Goal: Task Accomplishment & Management: Complete application form

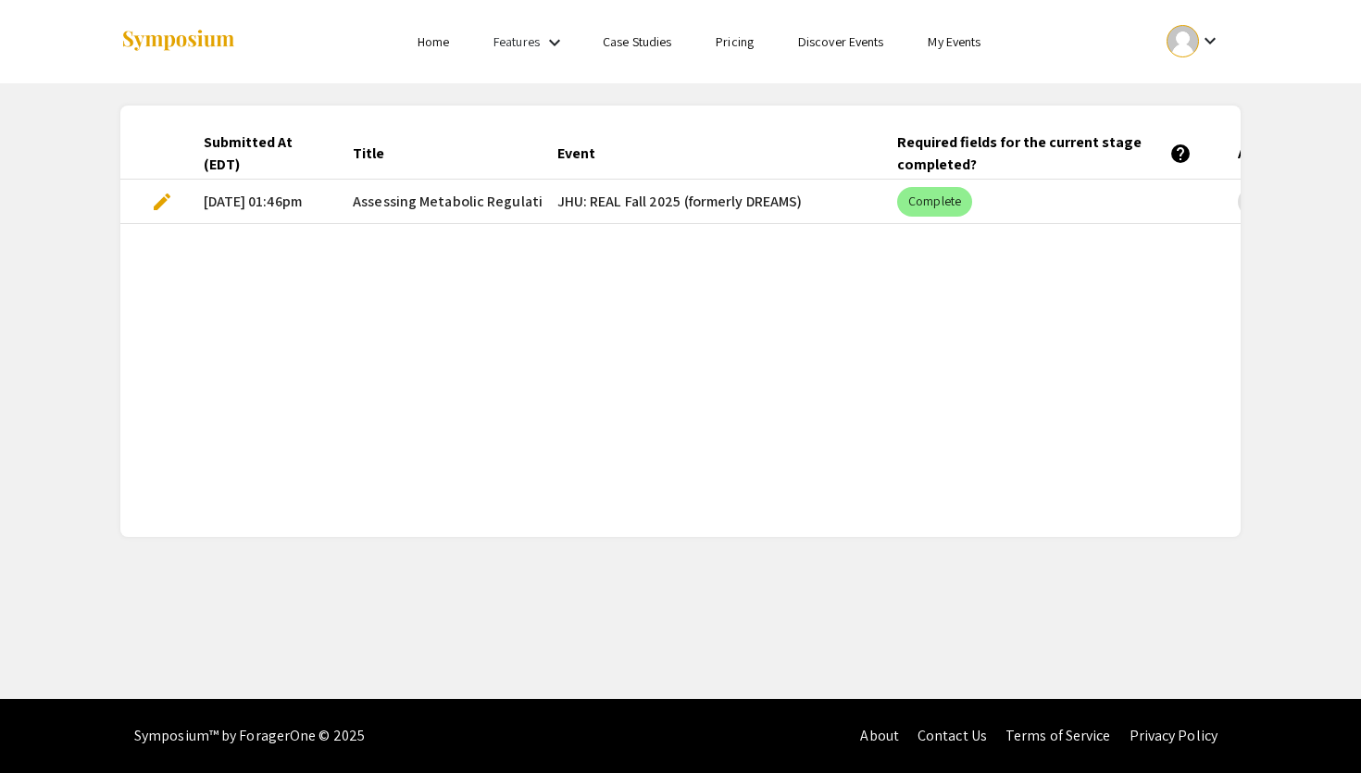
click at [168, 199] on span "edit" at bounding box center [162, 202] width 22 height 22
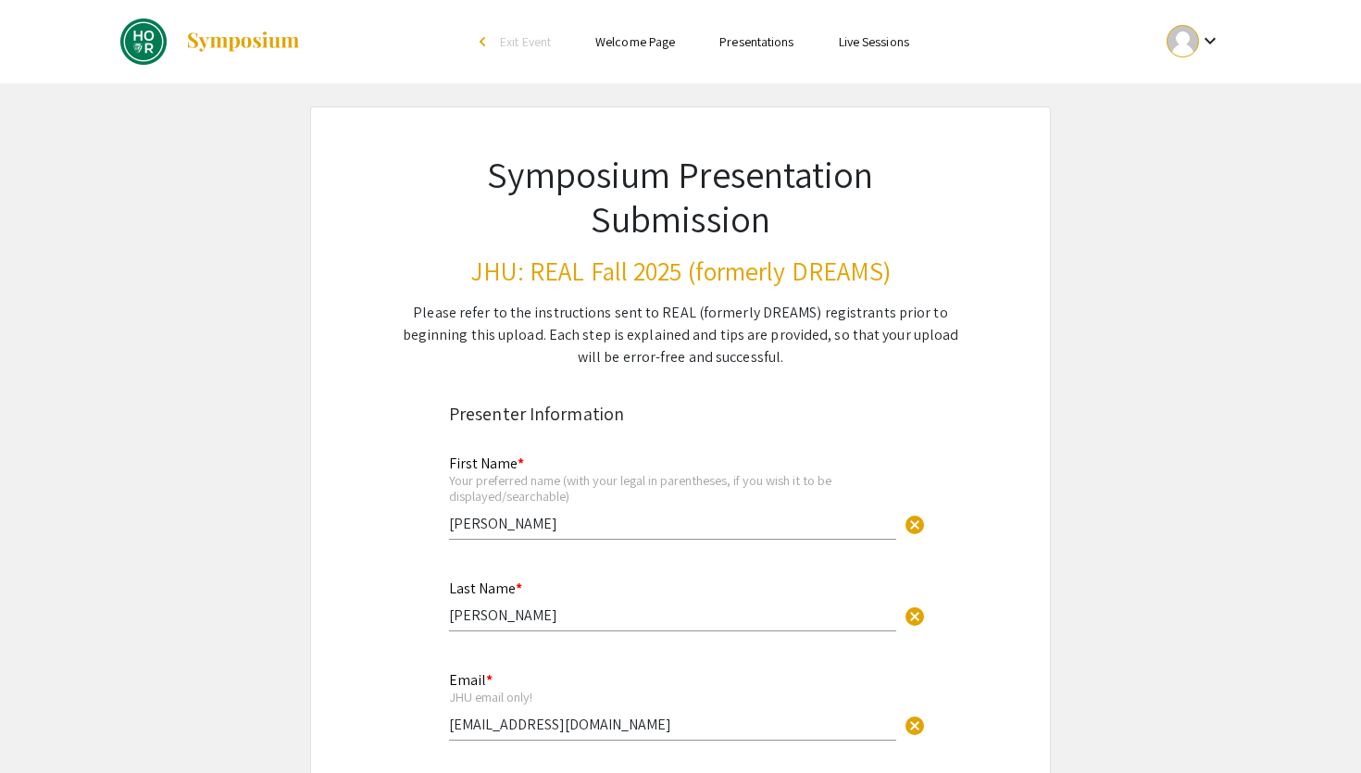
select select "custom"
type input "0"
select select "custom"
type input "1"
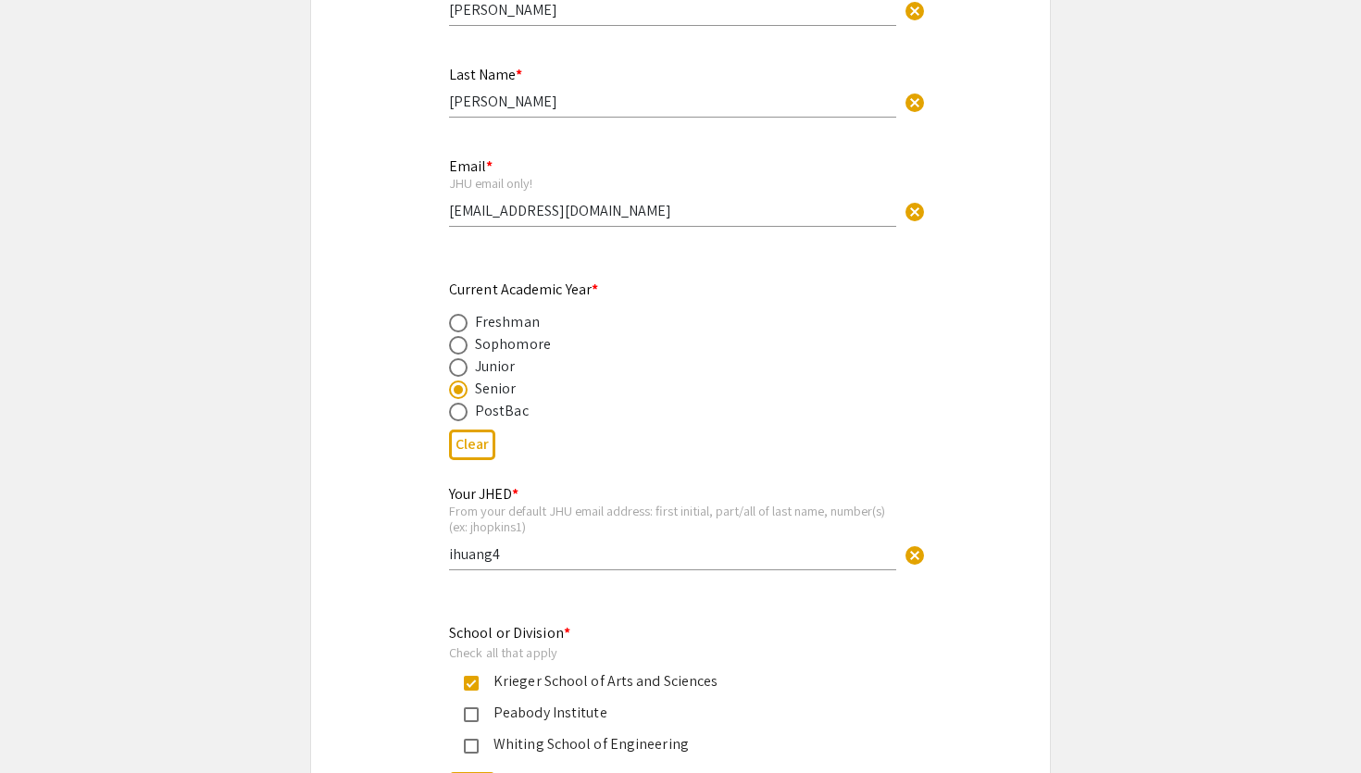
select select "auto"
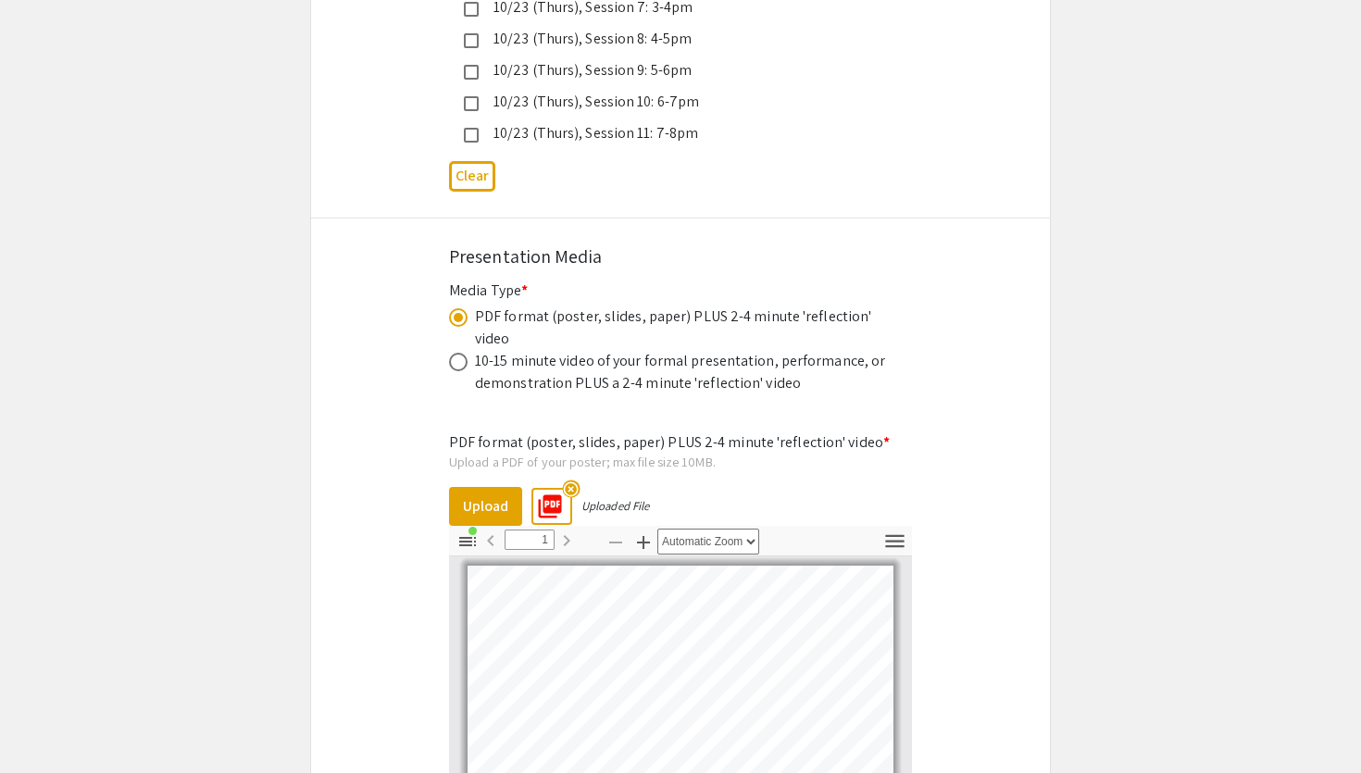
scroll to position [5429, 0]
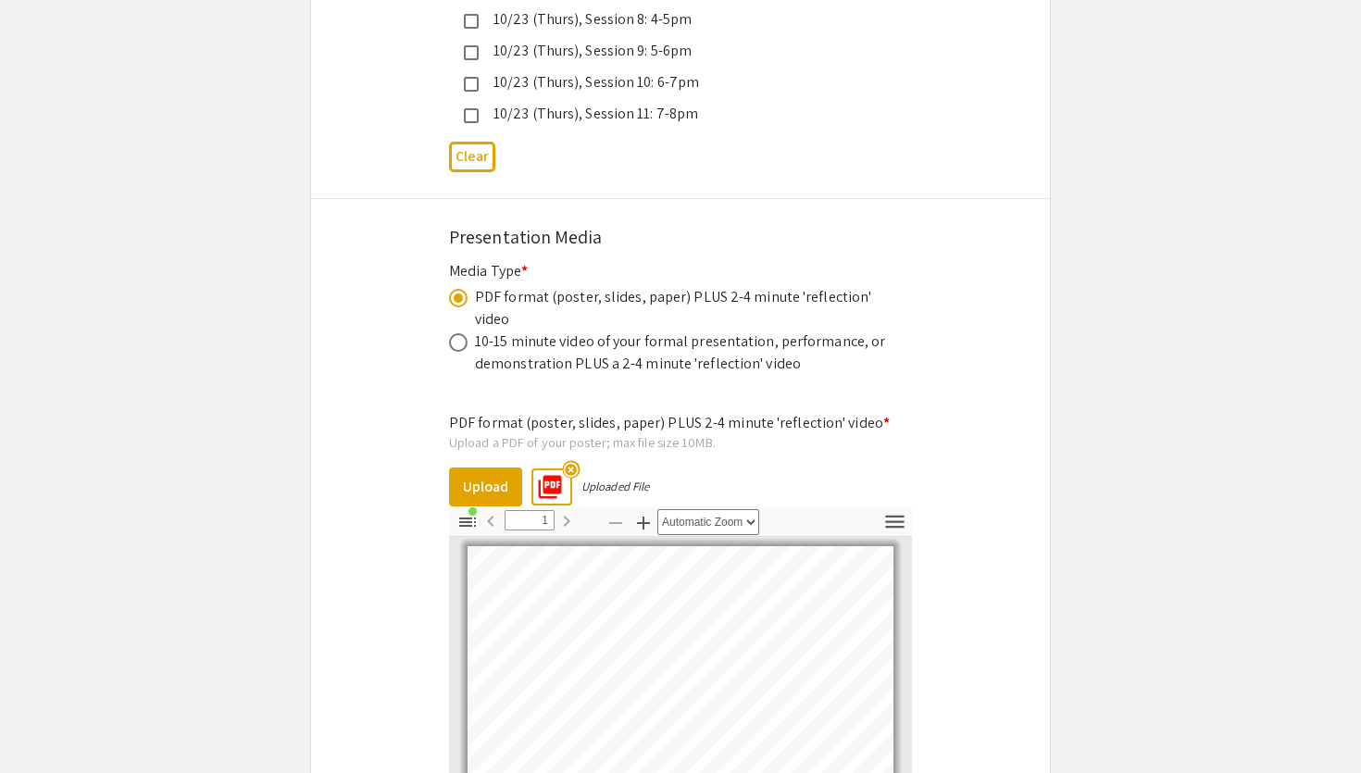
click at [571, 460] on mat-icon "highlight_off" at bounding box center [571, 469] width 18 height 18
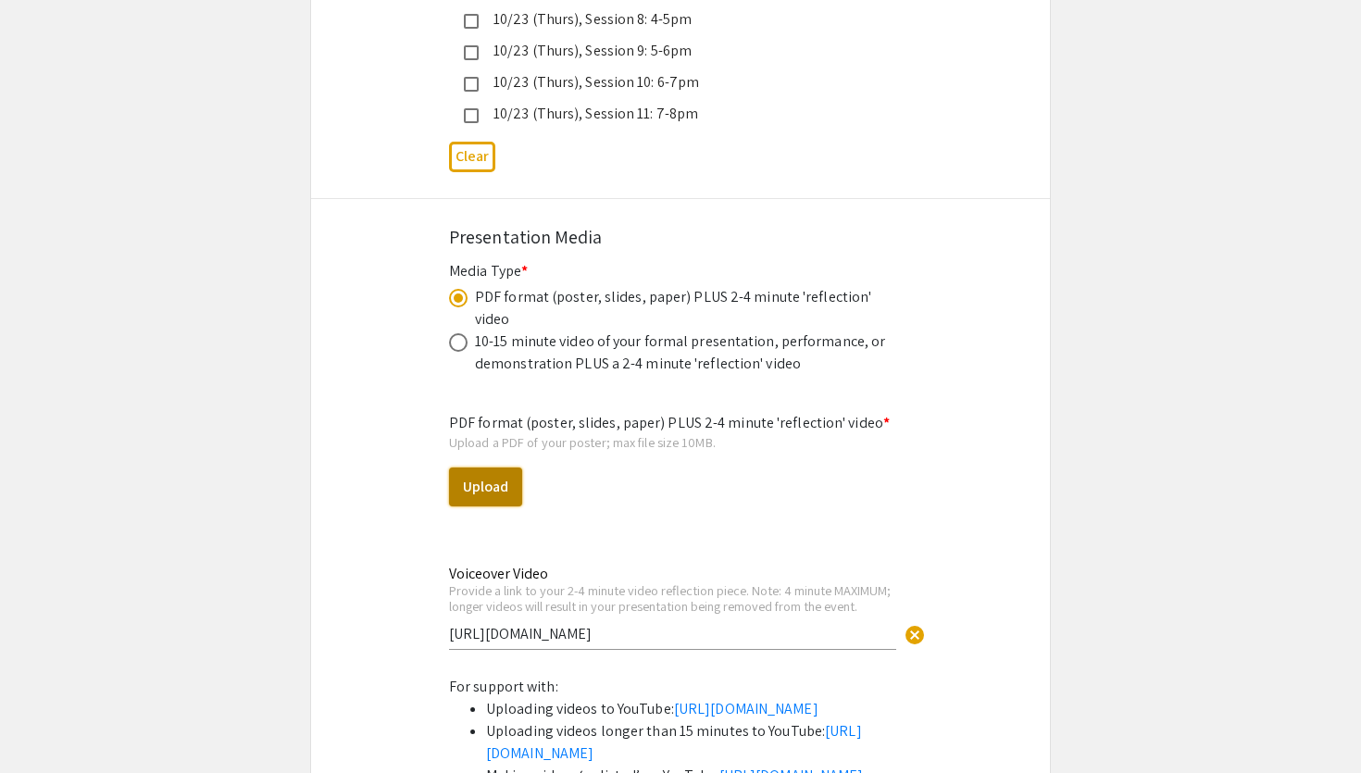
click at [502, 468] on button "Upload" at bounding box center [485, 487] width 73 height 39
select select "custom"
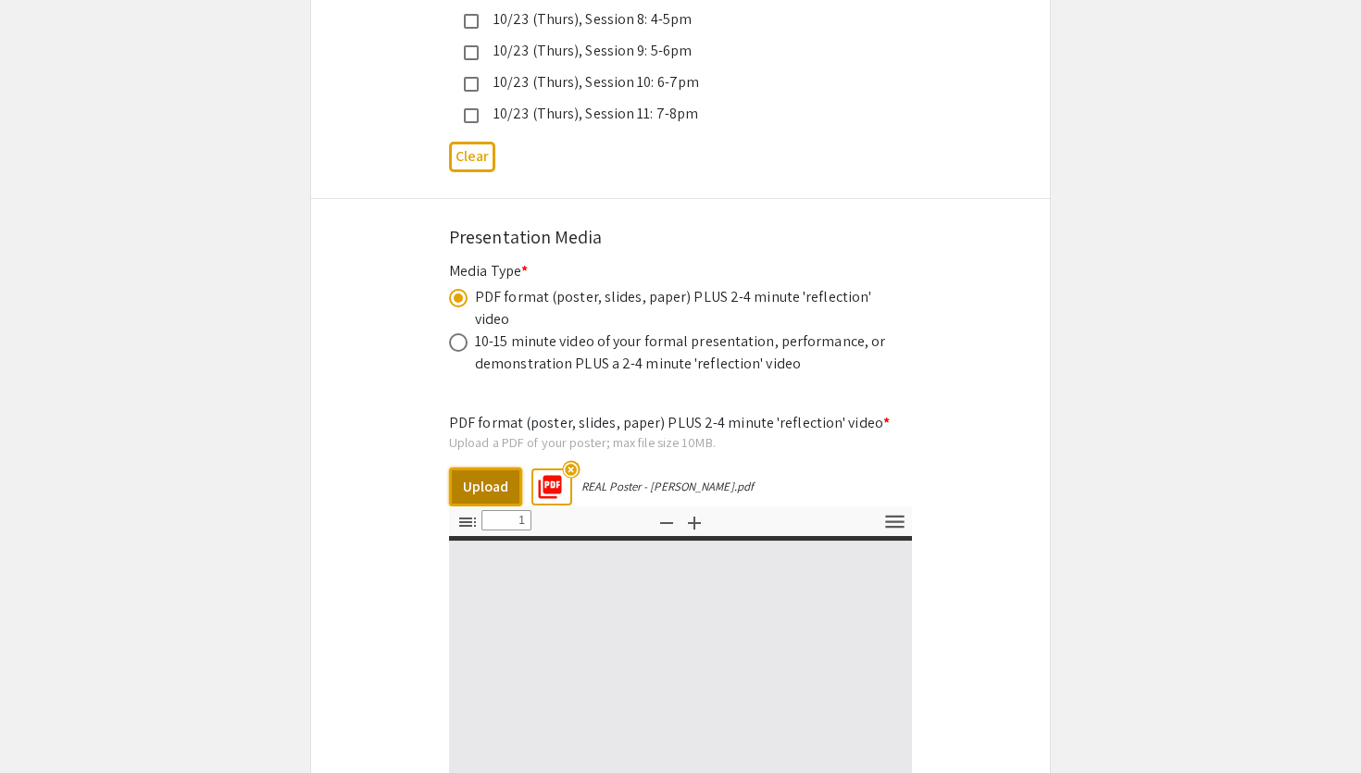
type input "0"
select select "custom"
type input "1"
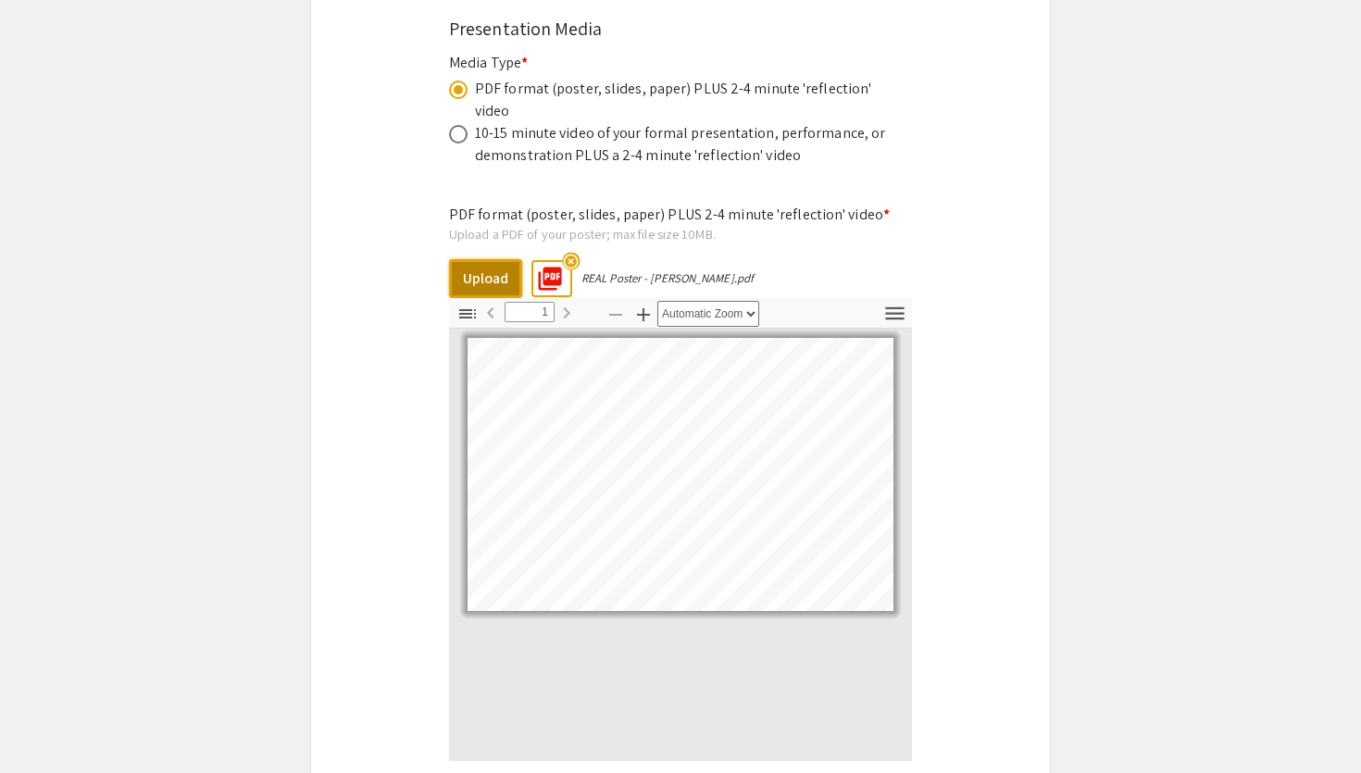
scroll to position [5638, 0]
click at [643, 307] on icon "button" at bounding box center [643, 313] width 13 height 13
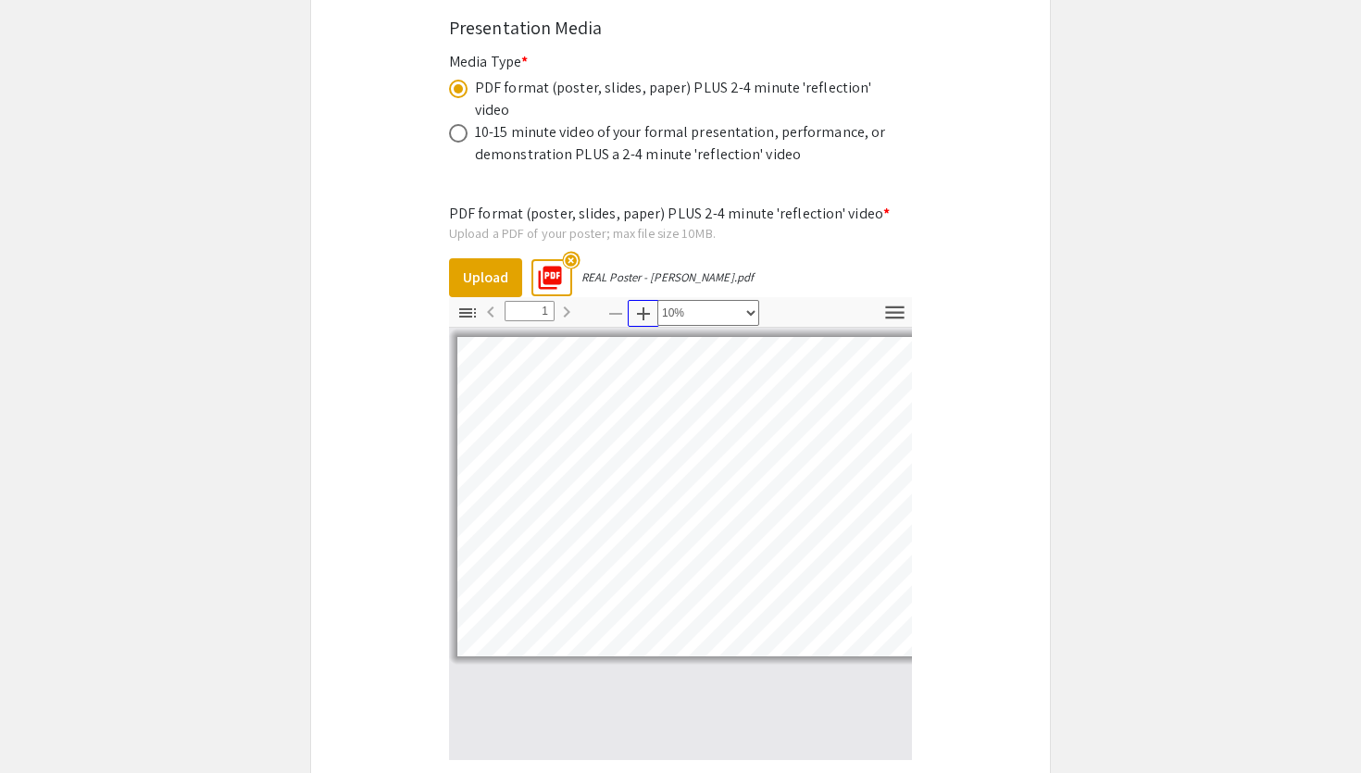
click at [643, 307] on icon "button" at bounding box center [643, 313] width 13 height 13
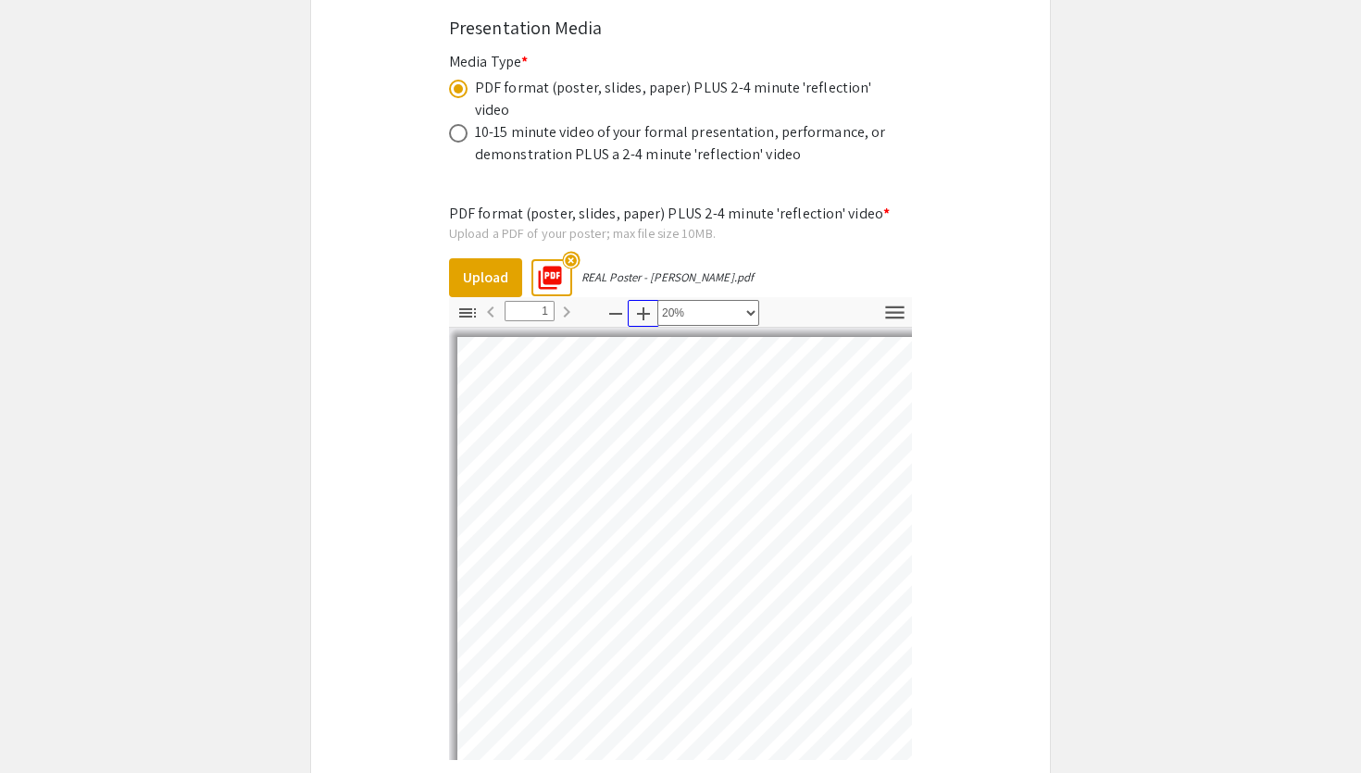
click at [643, 307] on icon "button" at bounding box center [643, 313] width 13 height 13
select select "custom"
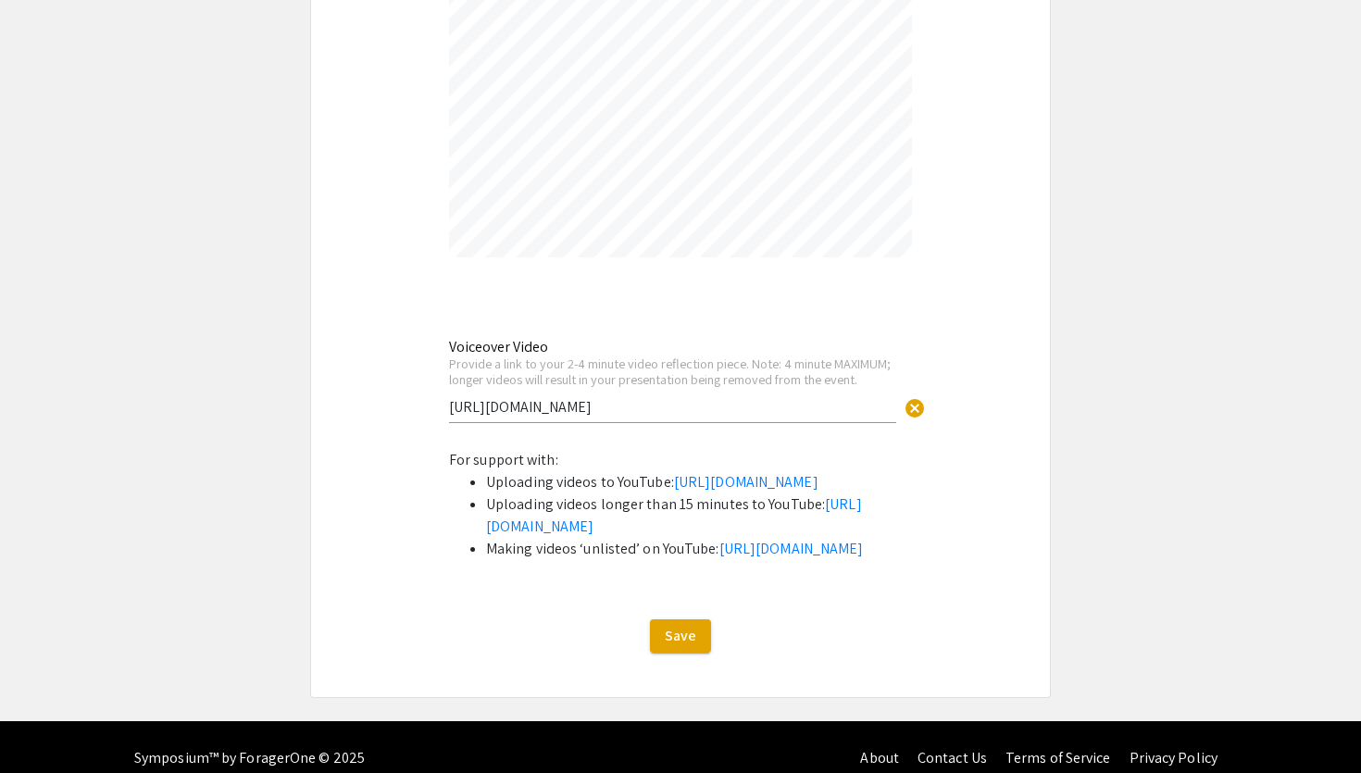
scroll to position [6143, 0]
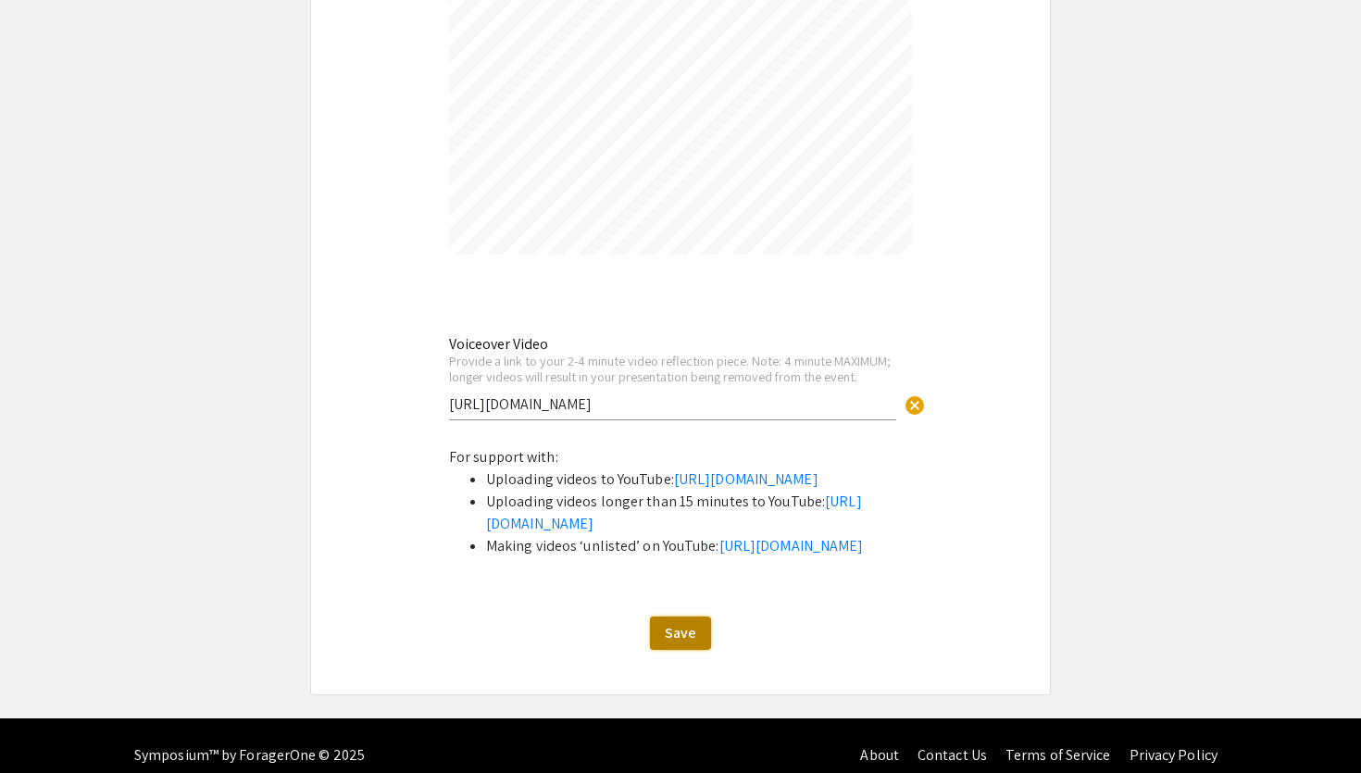
click at [688, 642] on span "Save" at bounding box center [680, 632] width 31 height 19
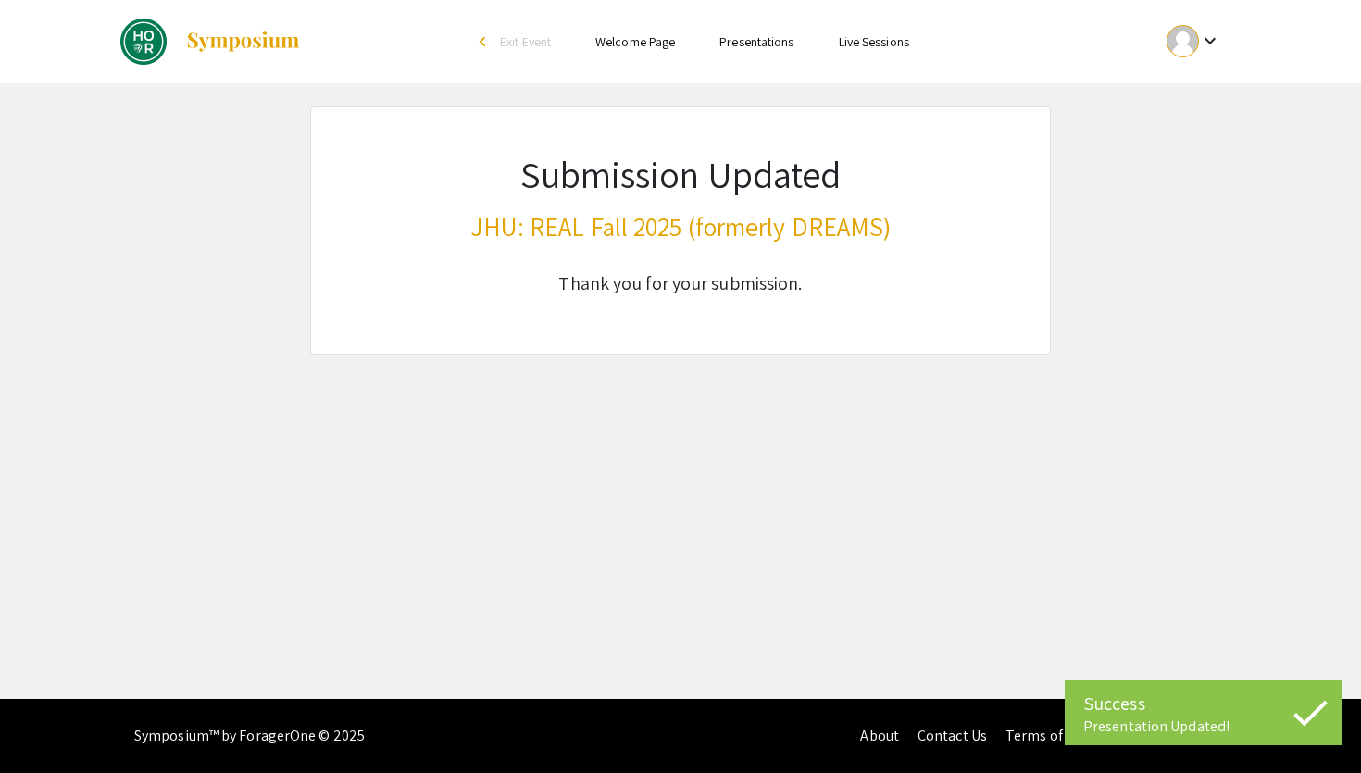
click at [1170, 36] on div at bounding box center [1182, 41] width 32 height 32
click at [1172, 129] on button "My Submissions" at bounding box center [1204, 136] width 114 height 44
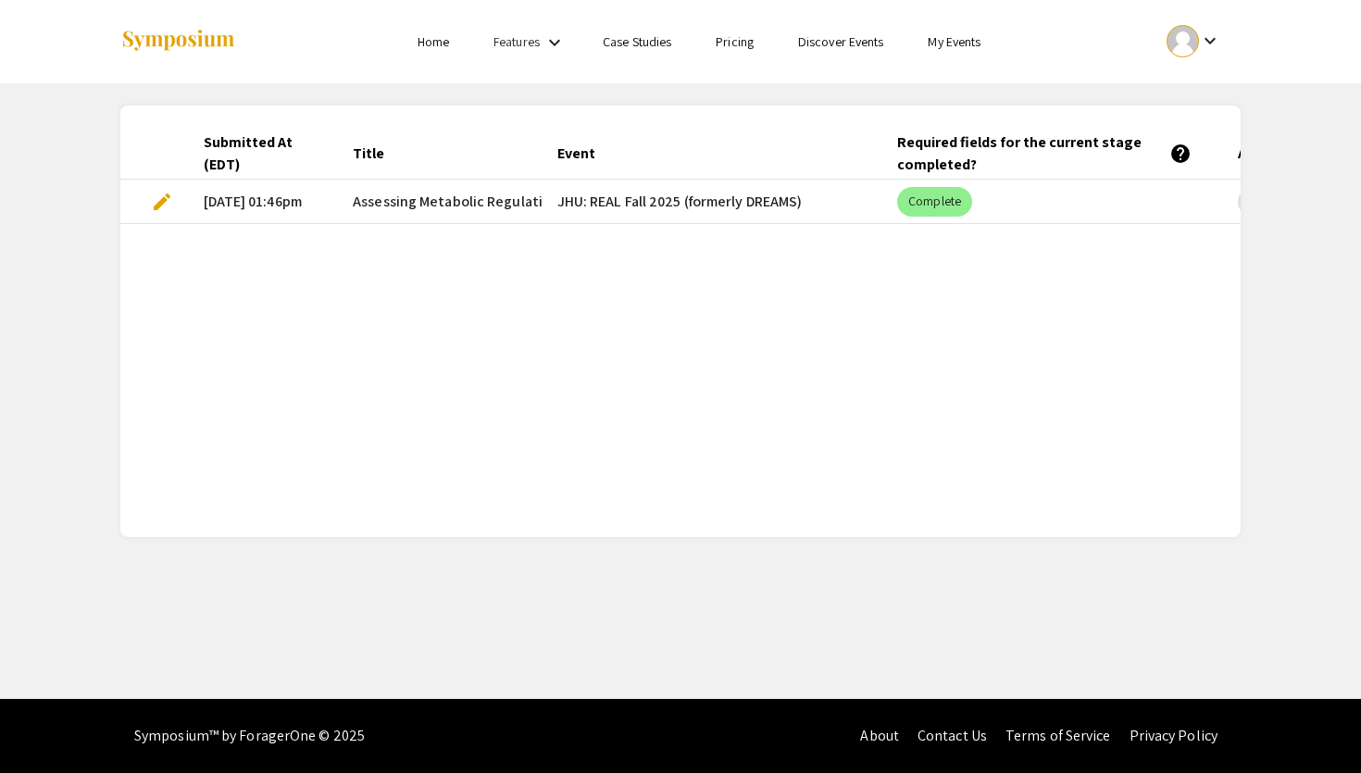
click at [162, 202] on span "edit" at bounding box center [162, 202] width 22 height 22
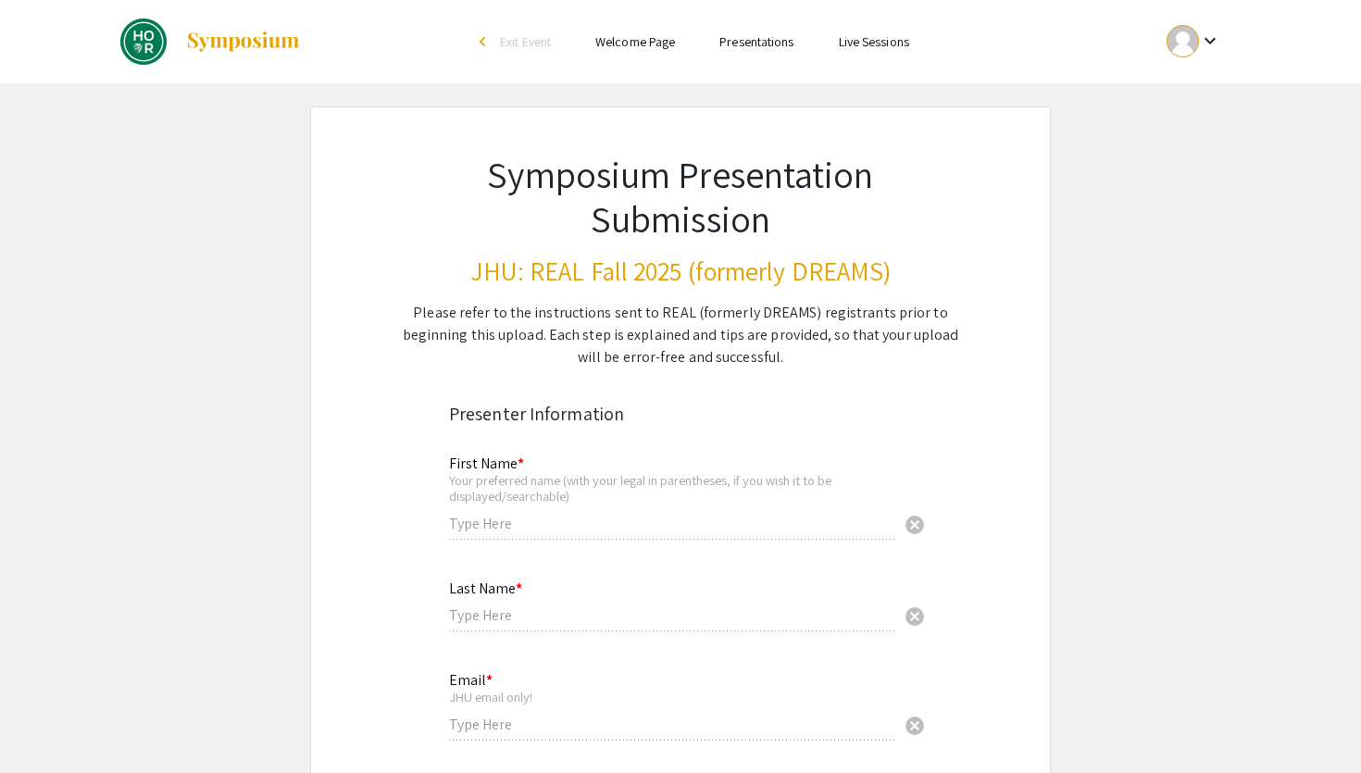
type input "[PERSON_NAME]"
type input "[EMAIL_ADDRESS][DOMAIN_NAME]"
radio input "true"
type input "ihuang4"
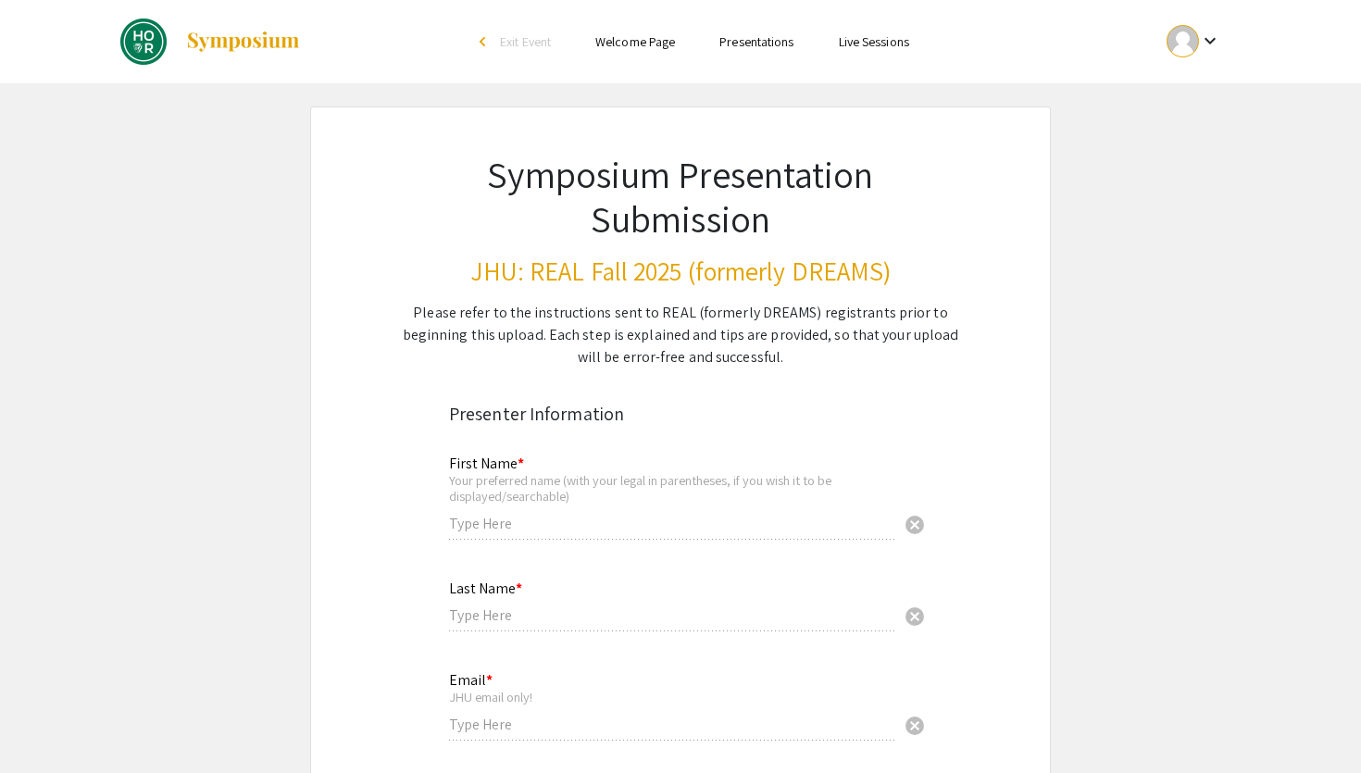
type input "[PERSON_NAME], PhD"
radio input "true"
select select "custom"
type input "0"
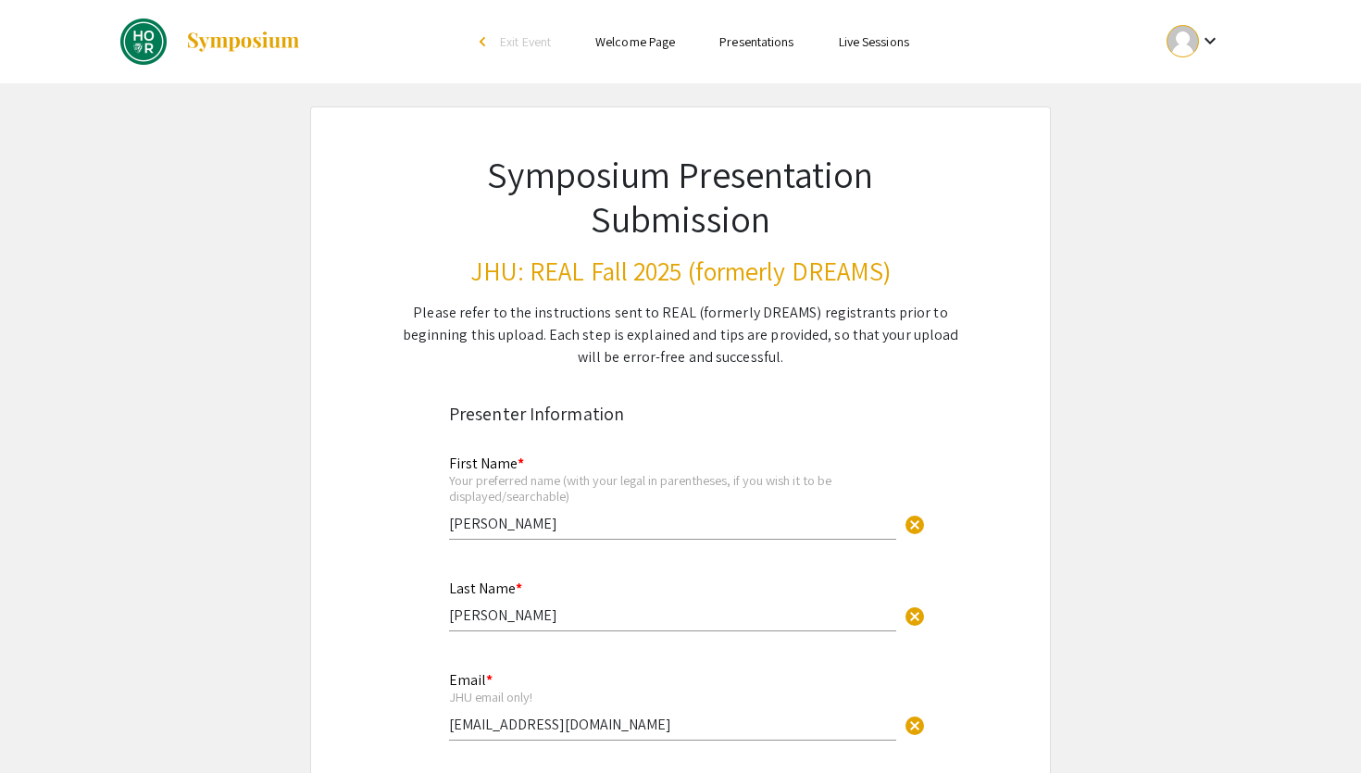
select select "custom"
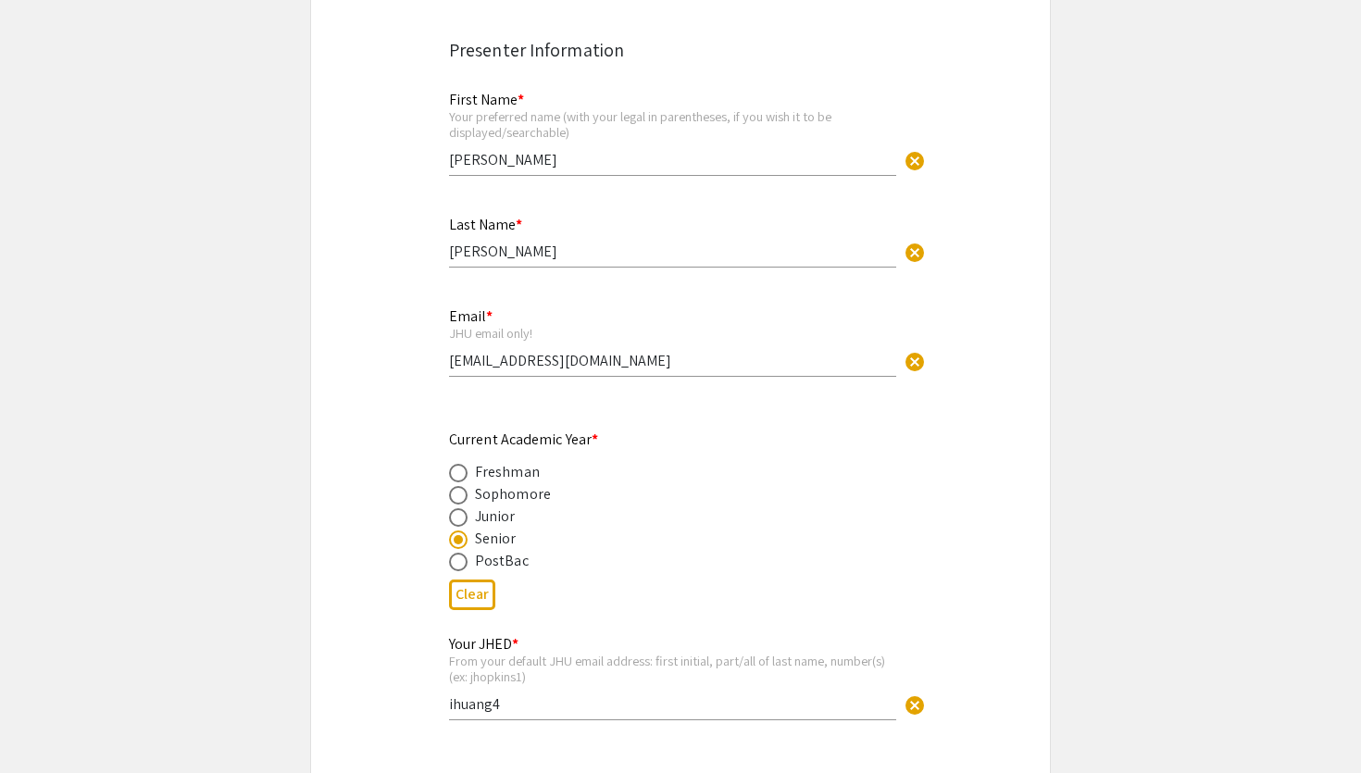
type input "1"
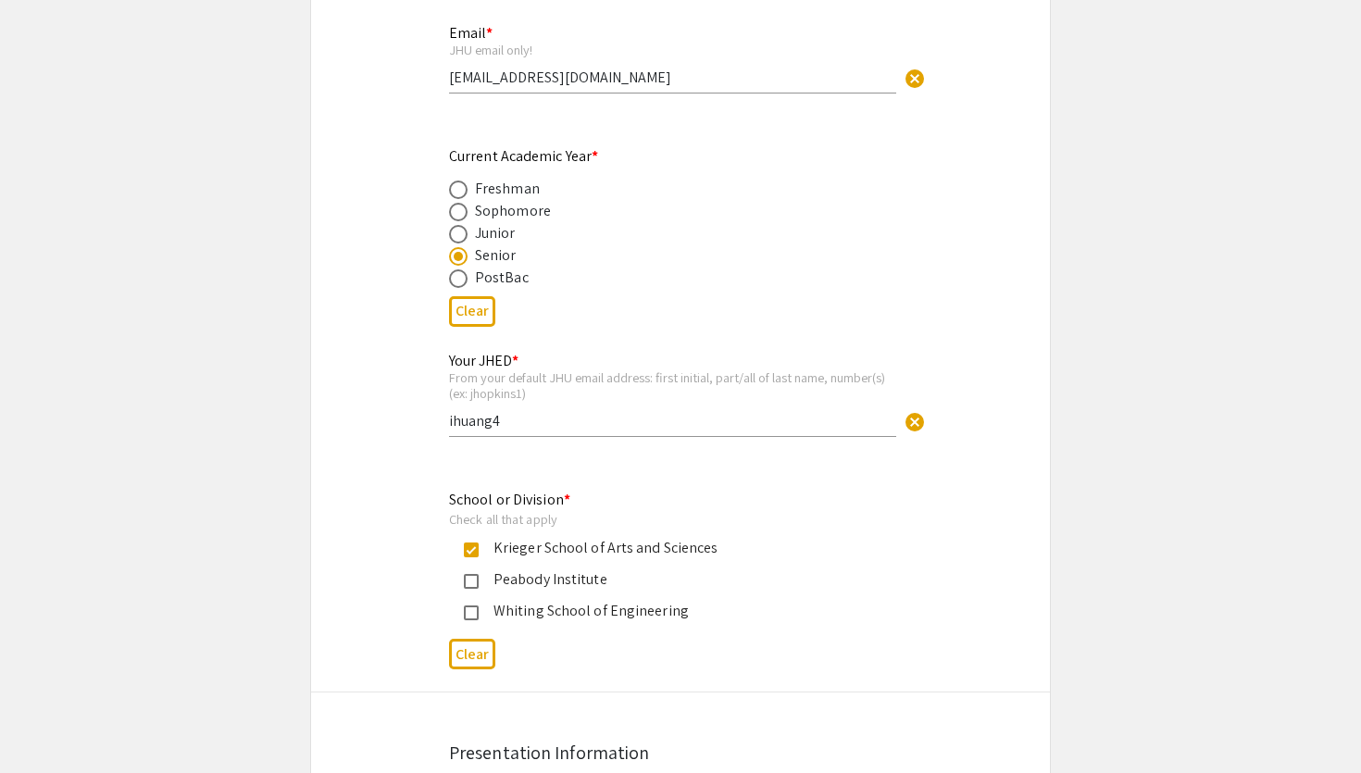
scroll to position [750, 0]
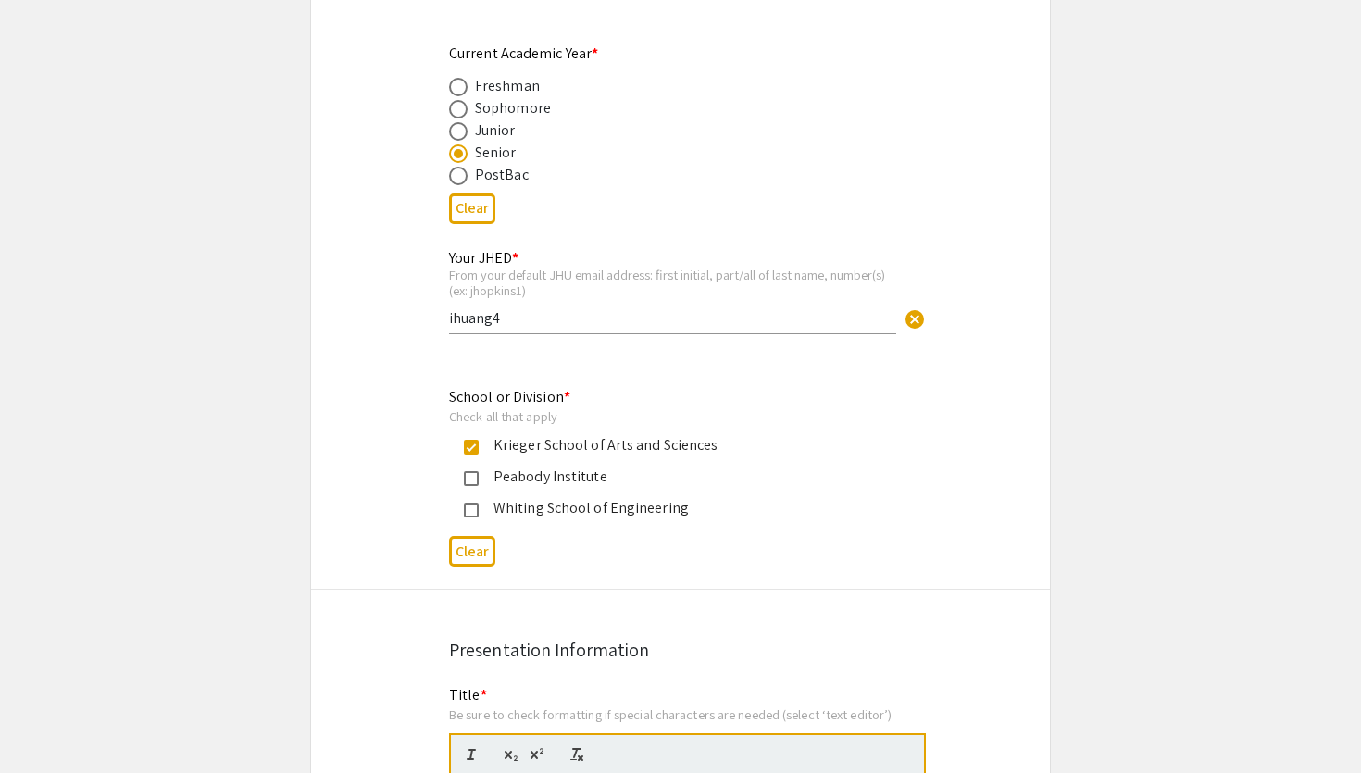
select select "custom"
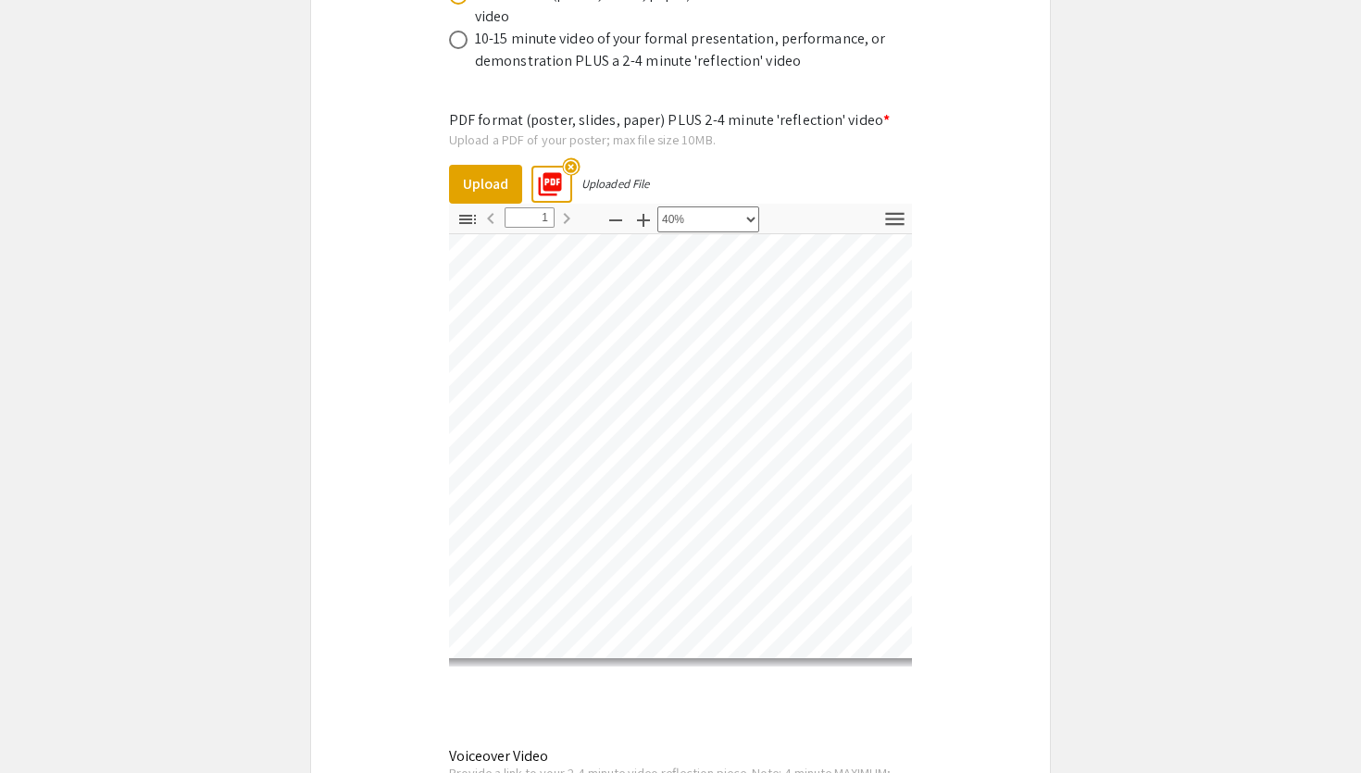
scroll to position [6213, 0]
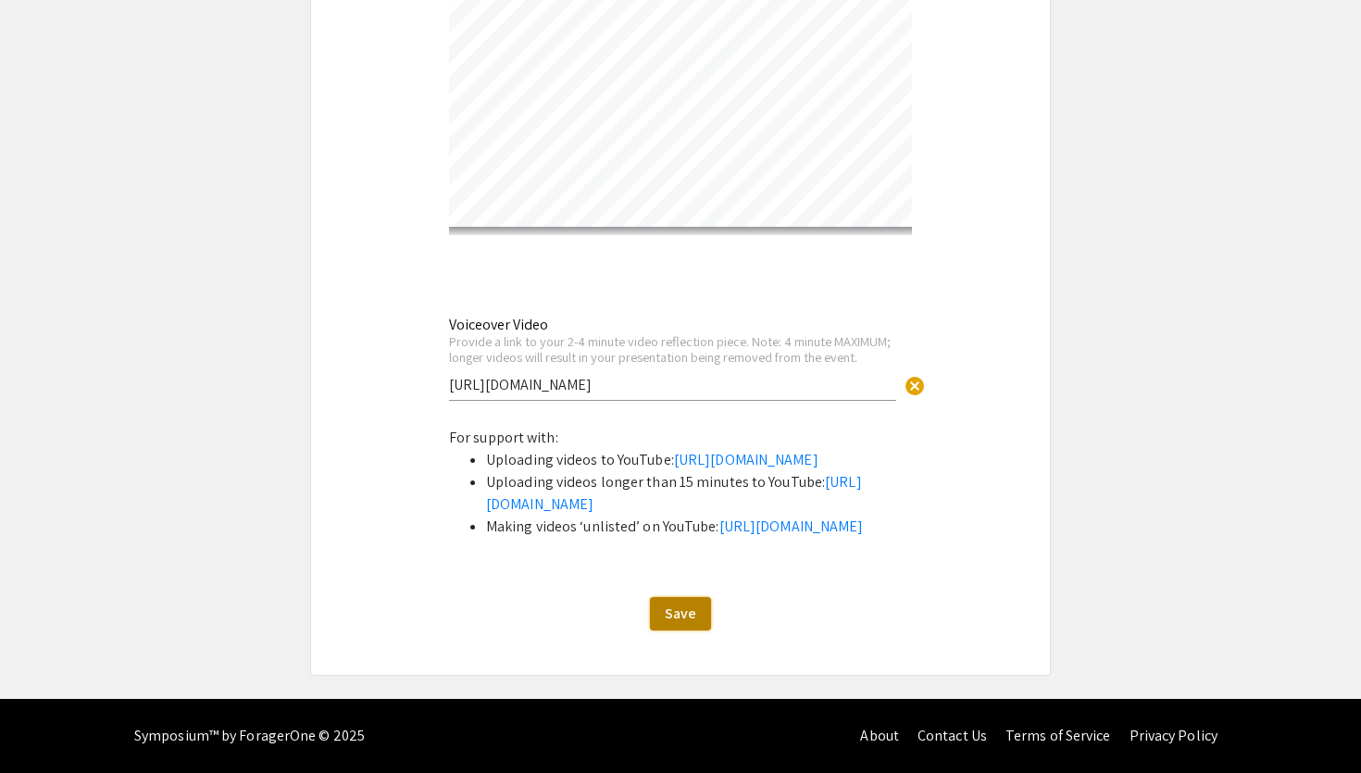
click at [681, 611] on span "Save" at bounding box center [680, 613] width 31 height 19
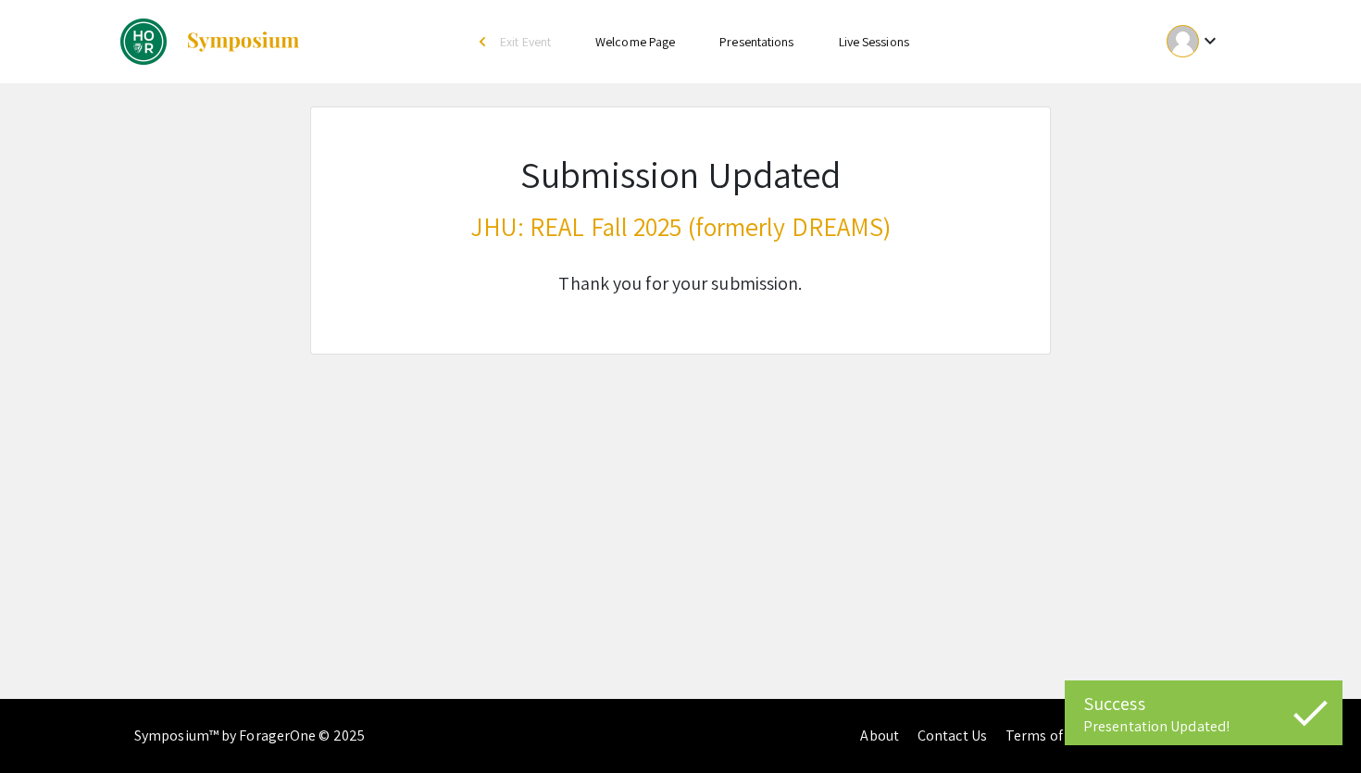
click at [1215, 30] on mat-icon "keyboard_arrow_down" at bounding box center [1210, 41] width 22 height 22
click at [1185, 137] on button "My Submissions" at bounding box center [1204, 136] width 114 height 44
